Goal: Use online tool/utility: Utilize a website feature to perform a specific function

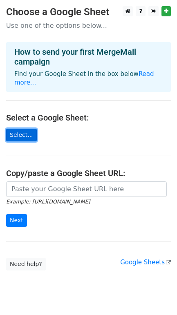
click at [25, 129] on link "Select..." at bounding box center [21, 135] width 31 height 13
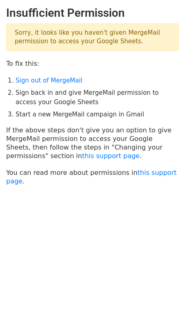
click at [61, 110] on li "Start a new MergeMail campaign in Gmail" at bounding box center [97, 114] width 163 height 9
click at [74, 205] on body "Insufficient Permission Sorry, it looks like you haven't given MergeMail permis…" at bounding box center [92, 116] width 185 height 220
click at [64, 81] on link "Sign out of MergeMail" at bounding box center [49, 80] width 67 height 7
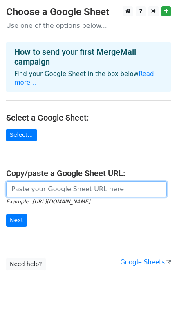
click at [37, 185] on input "url" at bounding box center [86, 189] width 161 height 16
paste input "https://docs.google.com/spreadsheets/d/1016dRqbyzQYYudAhm315t7XA53B2smoxvdcJVLd…"
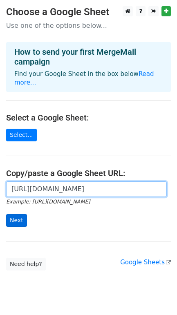
type input "https://docs.google.com/spreadsheets/d/1016dRqbyzQYYudAhm315t7XA53B2smoxvdcJVLd…"
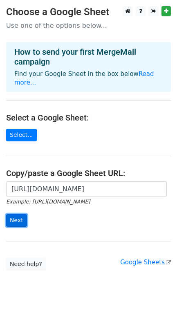
click at [22, 214] on input "Next" at bounding box center [16, 220] width 21 height 13
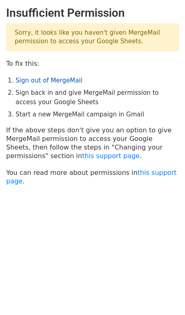
click at [52, 81] on link "Sign out of MergeMail" at bounding box center [49, 80] width 67 height 7
click at [112, 245] on html "Insufficient Permission Sorry, it looks like you haven't given MergeMail permis…" at bounding box center [92, 157] width 185 height 315
